Goal: Task Accomplishment & Management: Use online tool/utility

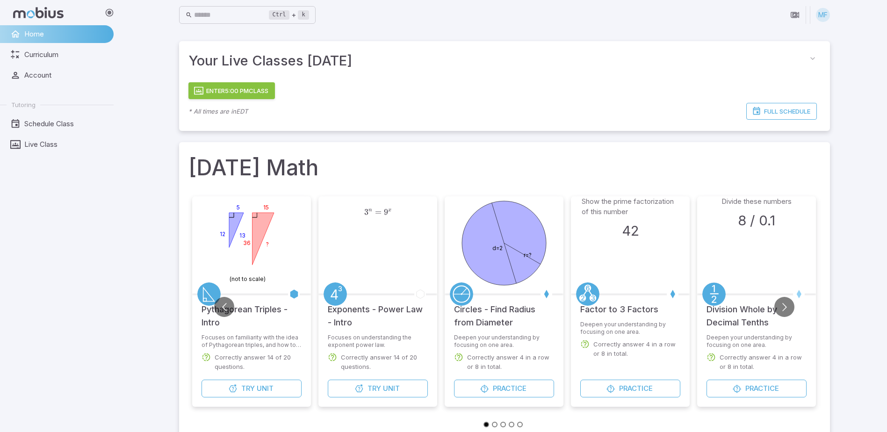
click at [230, 93] on button "Enter 5:00 PM Class" at bounding box center [231, 90] width 87 height 17
click at [270, 90] on button "Enter 5:00 PM Class" at bounding box center [231, 90] width 87 height 17
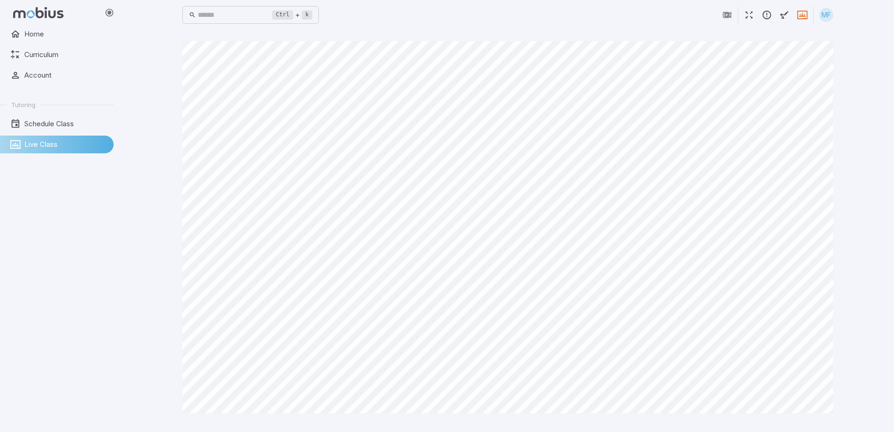
click at [817, 130] on main "Canvas actions 100 % Exit zen mode" at bounding box center [507, 231] width 673 height 402
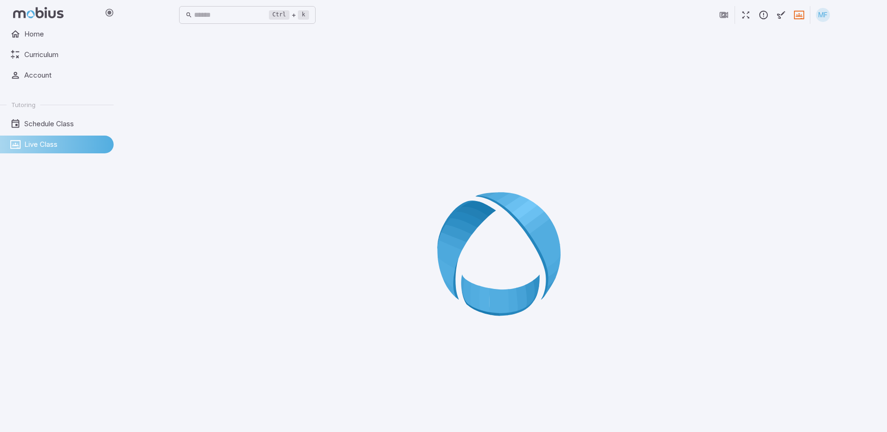
click at [570, 157] on div at bounding box center [504, 257] width 651 height 432
click at [569, 156] on div at bounding box center [504, 257] width 651 height 432
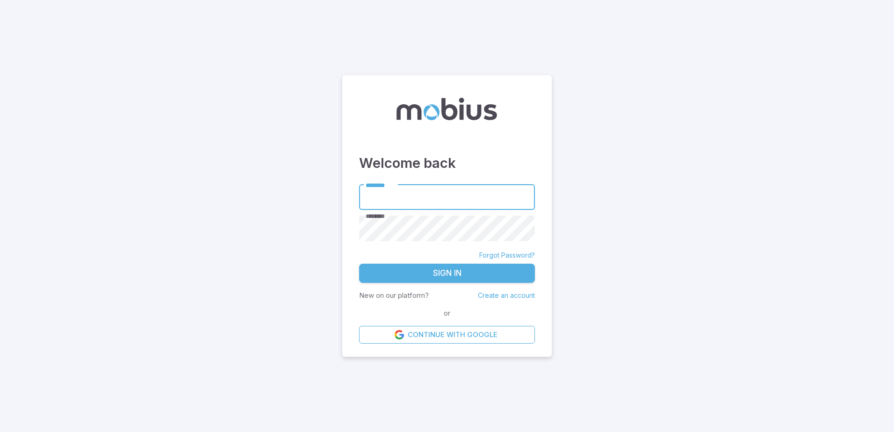
type input "*******"
drag, startPoint x: 468, startPoint y: 285, endPoint x: 464, endPoint y: 294, distance: 9.4
click at [468, 286] on form "******** ******* ******** ******** Forgot Password? Sign In New on our platform…" at bounding box center [447, 264] width 176 height 159
click at [463, 279] on button "Sign In" at bounding box center [447, 274] width 176 height 20
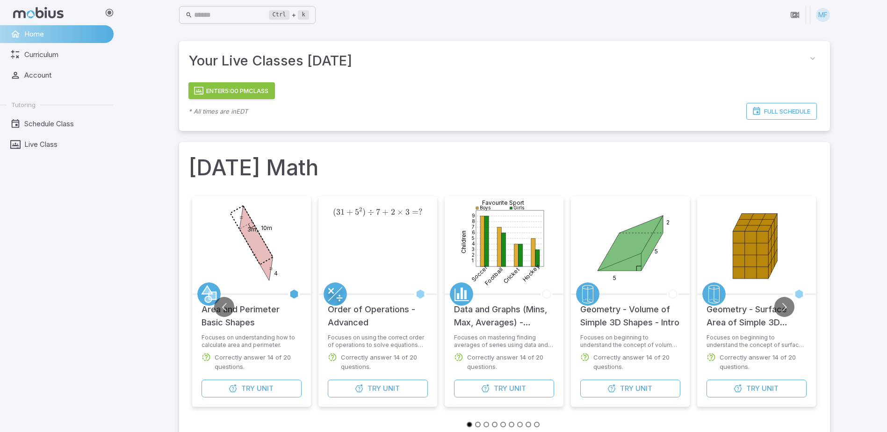
click at [212, 98] on button "Enter 5:00 PM Class" at bounding box center [231, 90] width 87 height 17
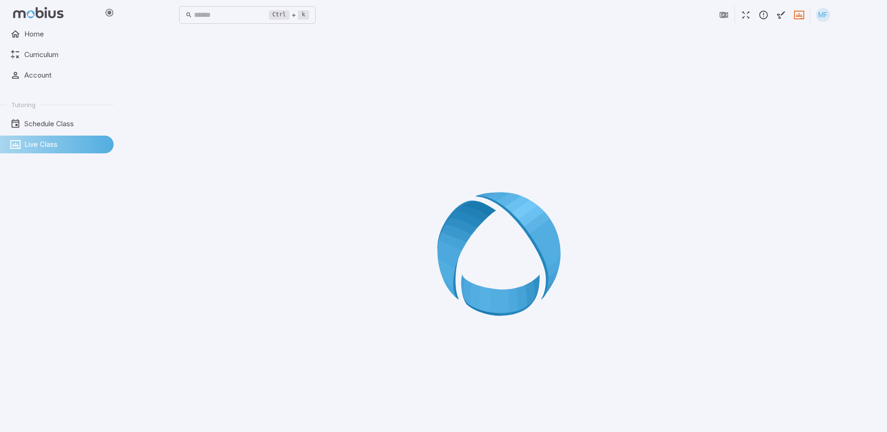
click at [458, 233] on icon at bounding box center [504, 257] width 135 height 135
click at [458, 239] on icon at bounding box center [504, 257] width 135 height 135
click at [462, 241] on icon at bounding box center [504, 257] width 135 height 135
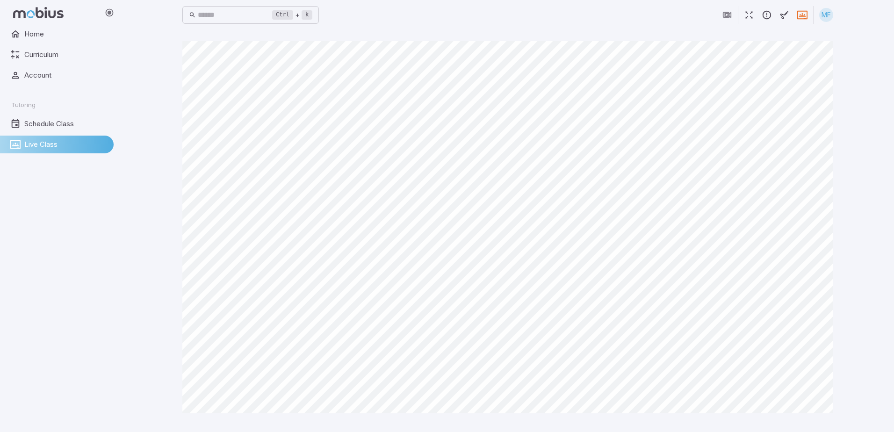
click at [698, 418] on div "Canvas actions 100 % Exit zen mode" at bounding box center [507, 231] width 651 height 380
